Goal: Information Seeking & Learning: Learn about a topic

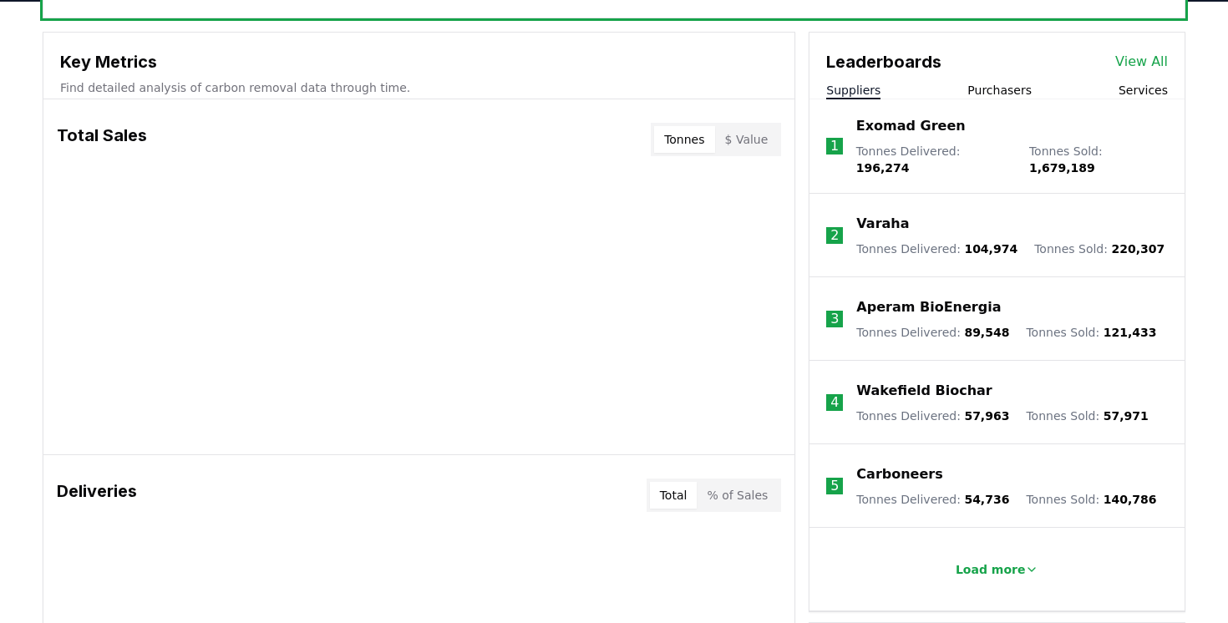
scroll to position [591, 0]
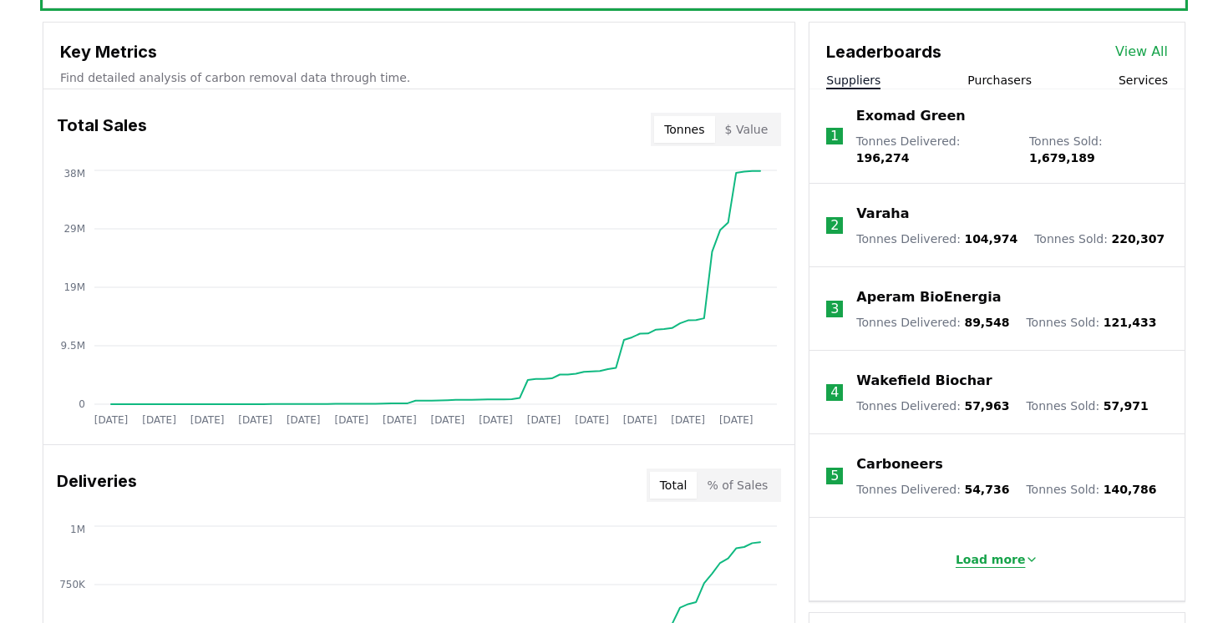
click at [974, 551] on p "Load more" at bounding box center [991, 559] width 70 height 17
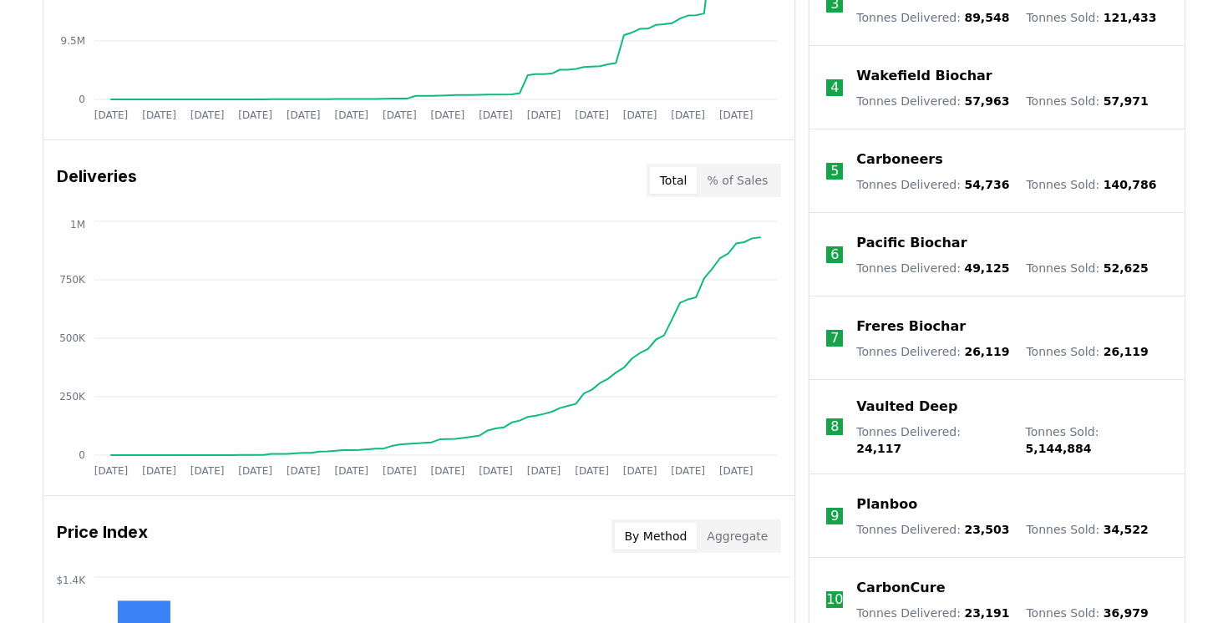
scroll to position [752, 0]
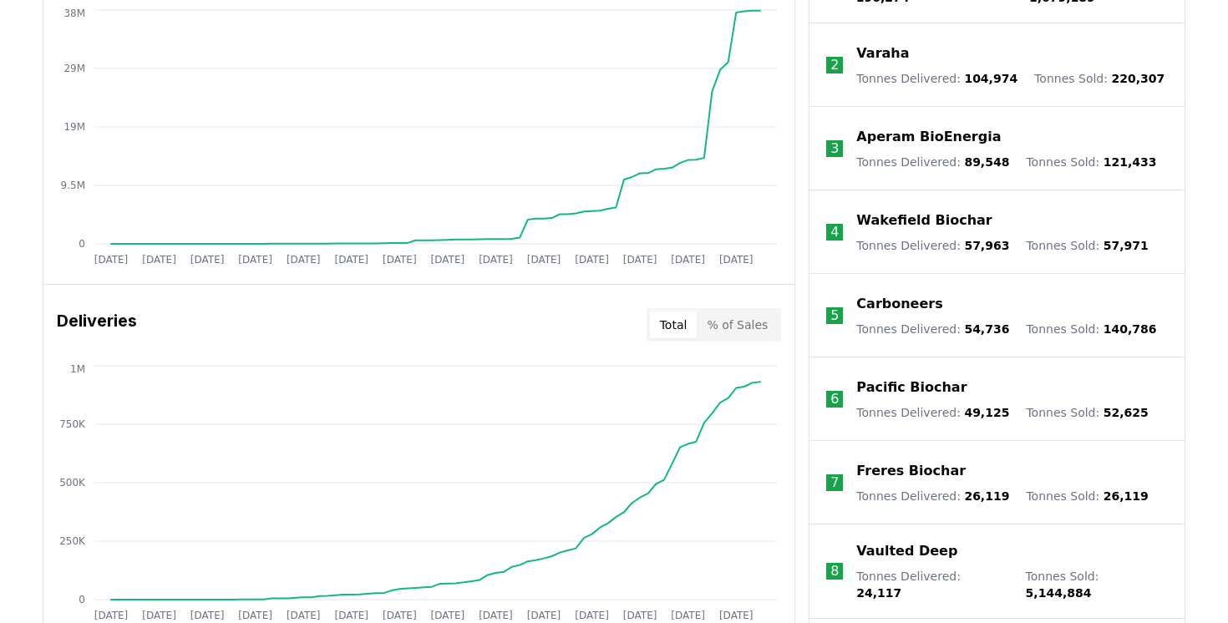
click at [800, 446] on div "Key Metrics Find detailed analysis of carbon removal data through time. Total S…" at bounding box center [614, 481] width 1143 height 1241
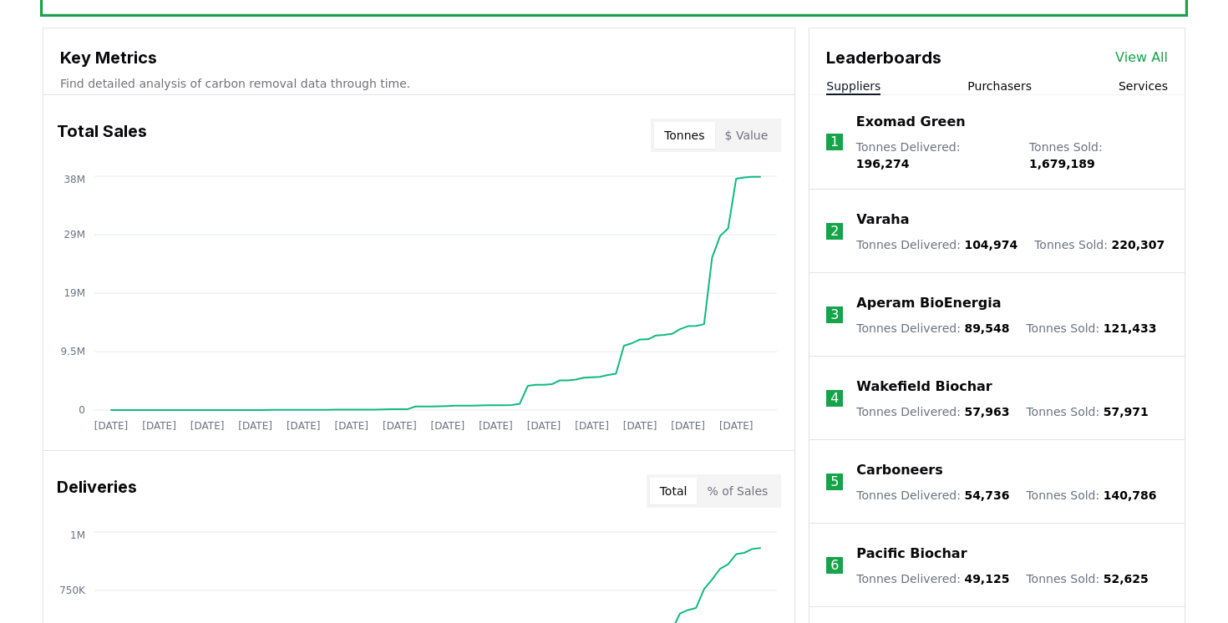
scroll to position [581, 0]
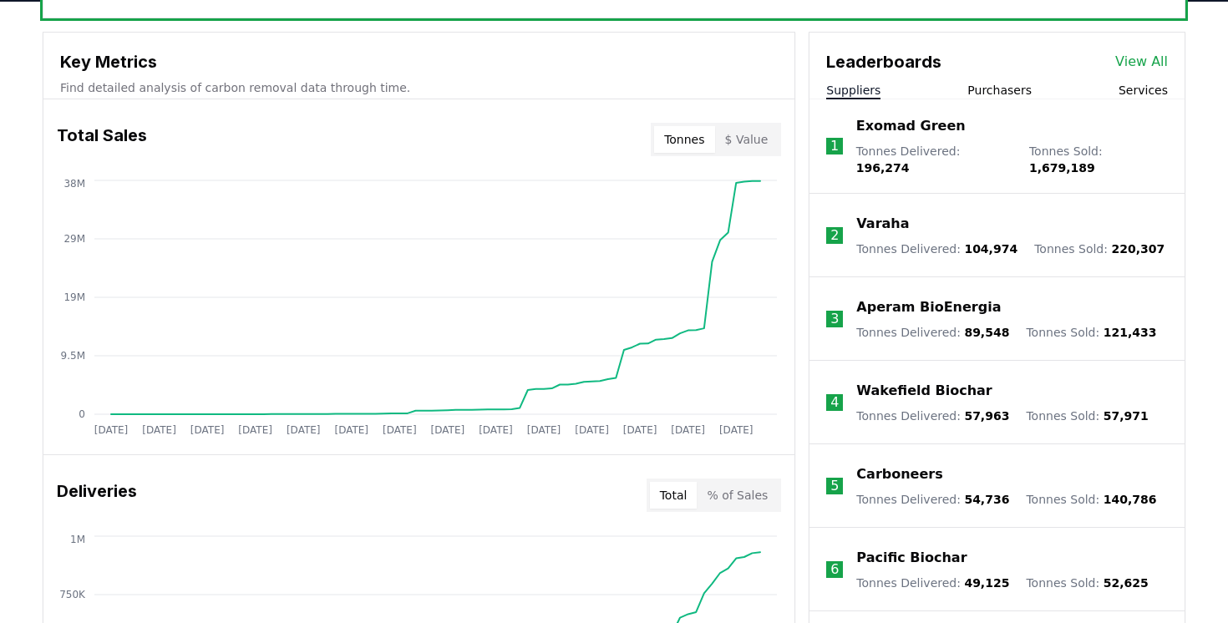
click at [911, 132] on p "Exomad Green" at bounding box center [910, 126] width 109 height 20
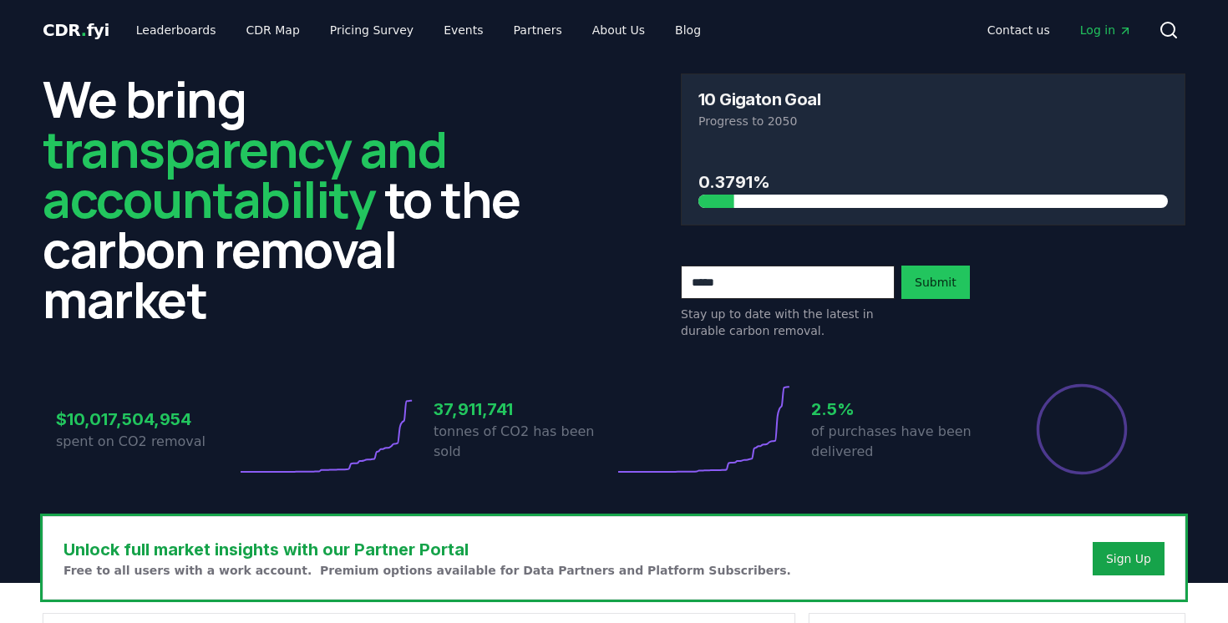
scroll to position [596, 0]
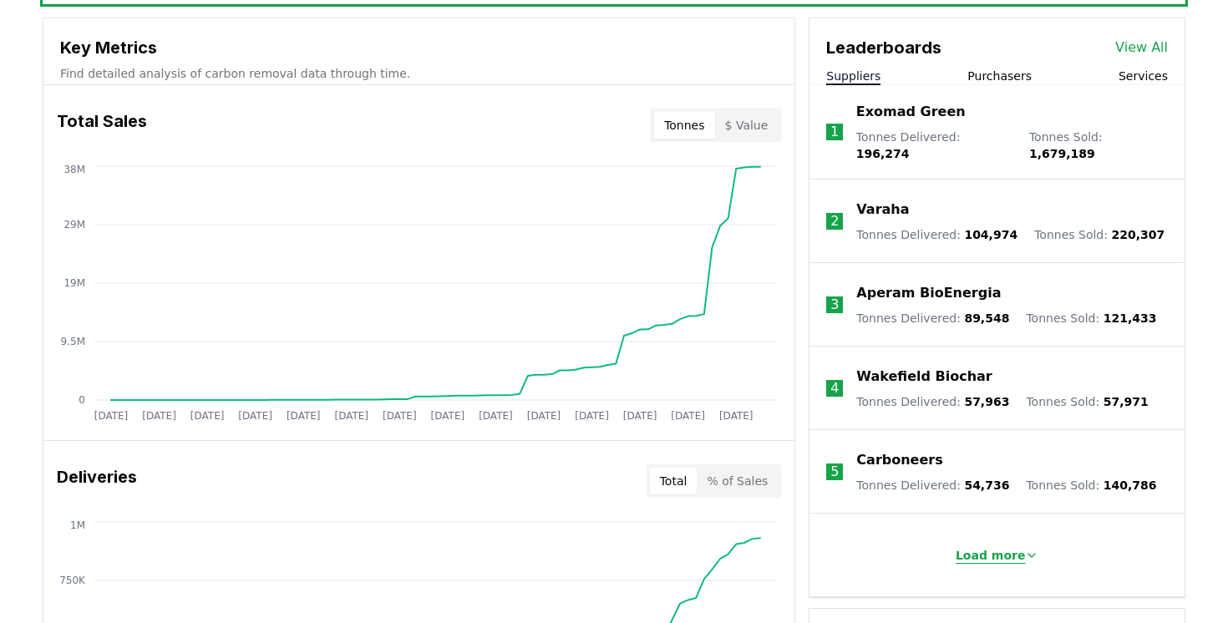
click at [976, 550] on p "Load more" at bounding box center [991, 555] width 70 height 17
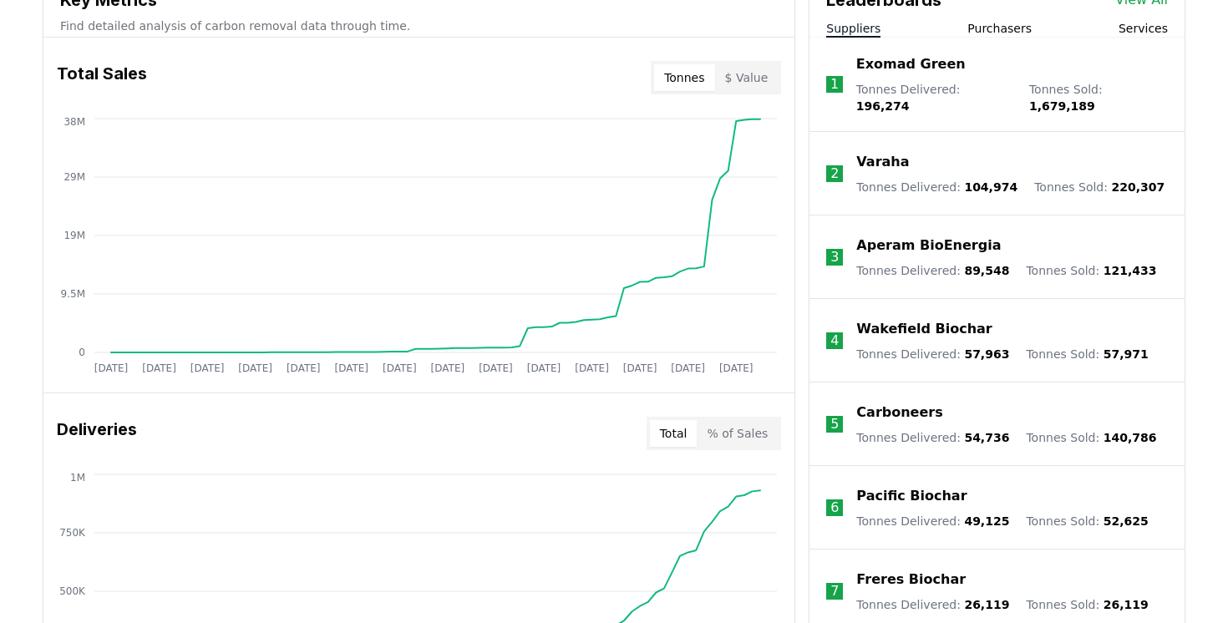
scroll to position [543, 0]
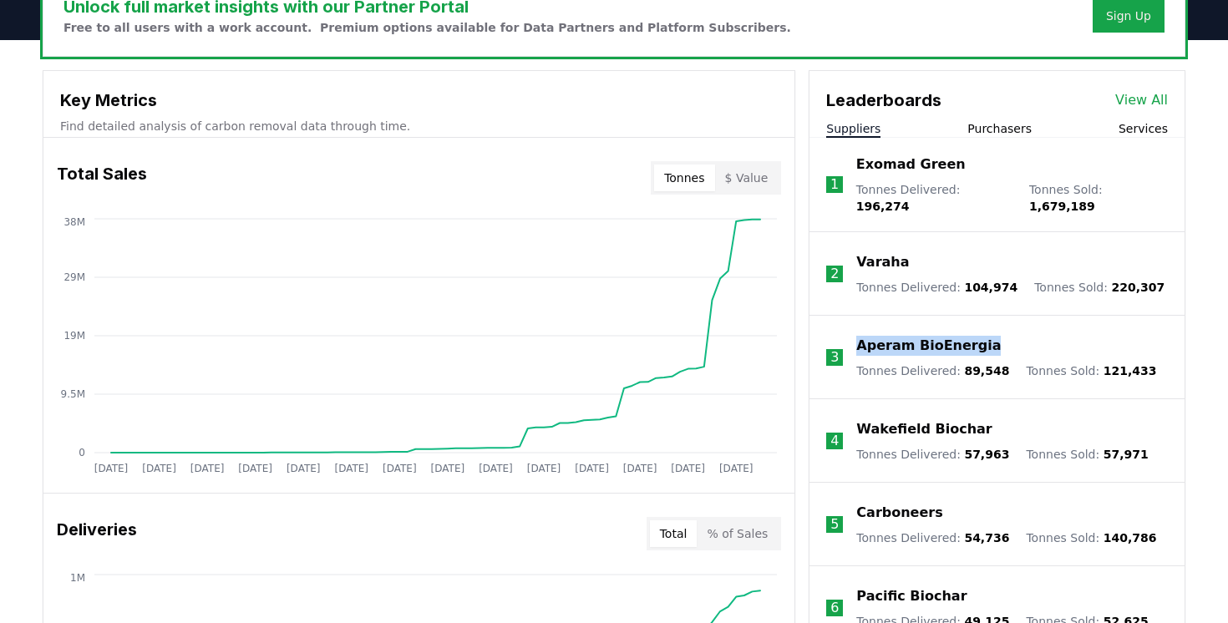
click at [926, 336] on p "Aperam BioEnergia" at bounding box center [928, 346] width 145 height 20
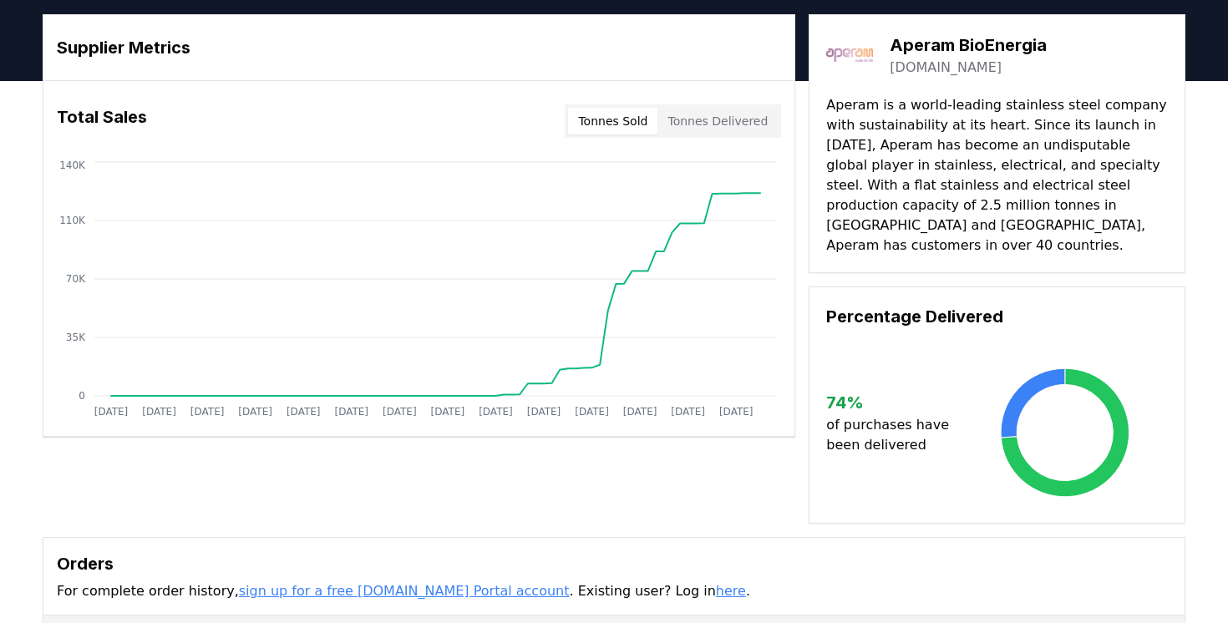
scroll to position [23, 0]
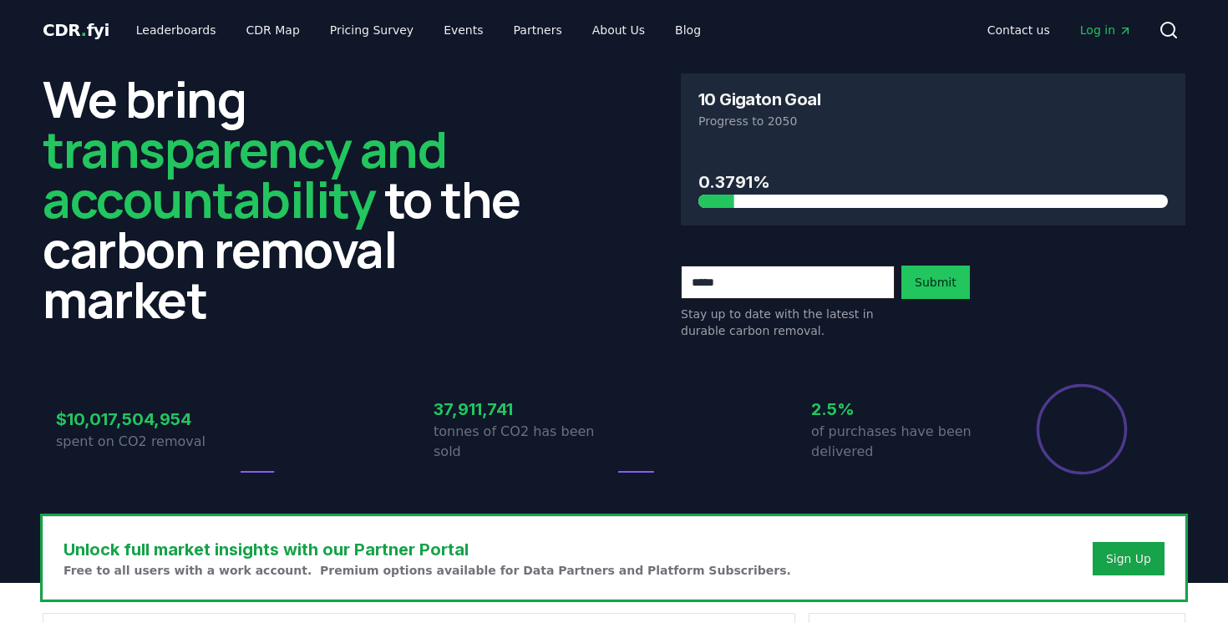
scroll to position [543, 0]
